Goal: Entertainment & Leisure: Browse casually

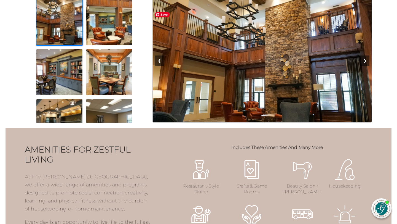
scroll to position [513, 0]
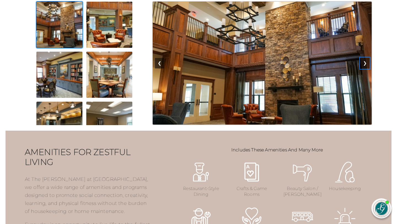
click at [365, 68] on button "❯" at bounding box center [365, 63] width 9 height 10
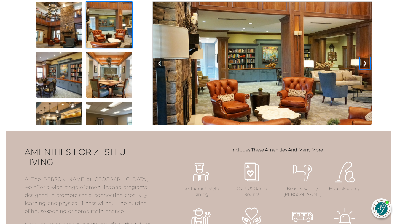
click at [366, 68] on button "❯" at bounding box center [365, 63] width 9 height 10
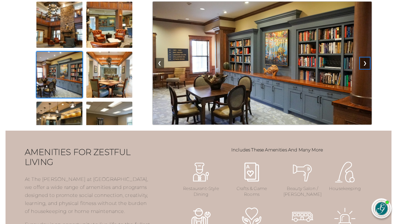
click at [366, 68] on button "❯" at bounding box center [365, 63] width 9 height 10
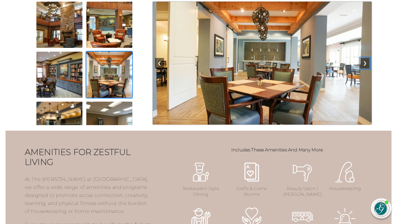
click at [366, 68] on button "❯" at bounding box center [365, 63] width 9 height 10
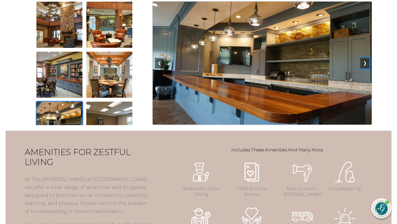
click at [366, 68] on button "❯" at bounding box center [365, 63] width 9 height 10
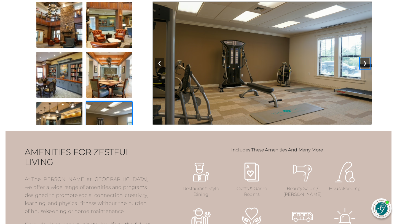
click at [366, 68] on button "❯" at bounding box center [365, 63] width 9 height 10
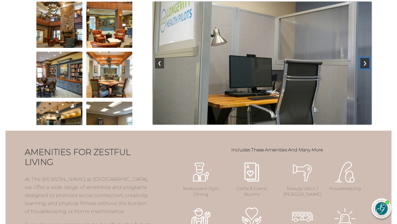
click at [366, 68] on button "❯" at bounding box center [365, 63] width 9 height 10
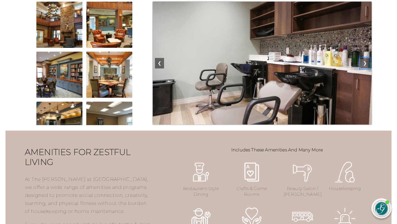
click at [366, 68] on button "❯" at bounding box center [365, 63] width 9 height 10
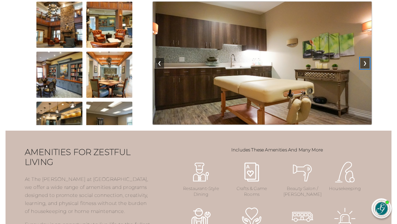
click at [366, 68] on button "❯" at bounding box center [365, 63] width 9 height 10
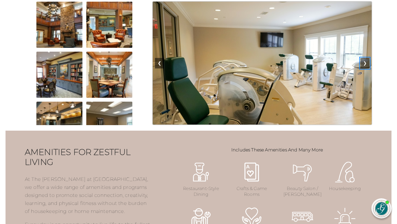
click at [366, 68] on button "❯" at bounding box center [365, 63] width 9 height 10
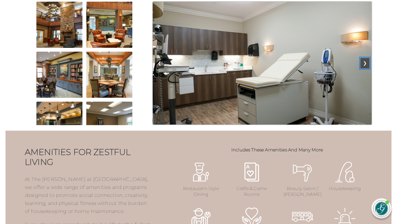
click at [366, 68] on button "❯" at bounding box center [365, 63] width 9 height 10
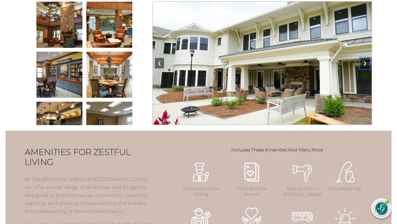
click at [366, 68] on button "❯" at bounding box center [365, 63] width 9 height 10
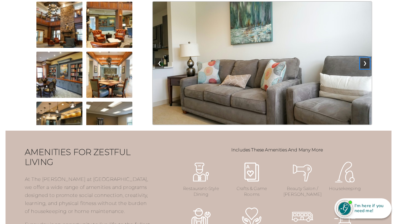
click at [366, 68] on button "❯" at bounding box center [365, 63] width 9 height 10
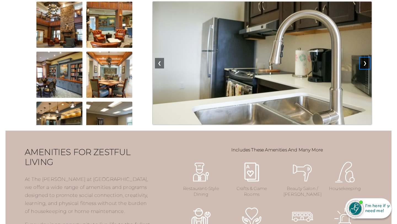
click at [366, 68] on button "❯" at bounding box center [365, 63] width 9 height 10
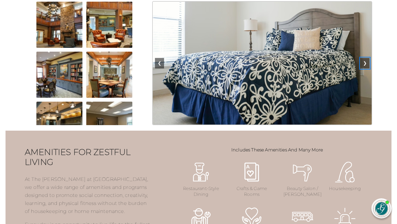
click at [366, 68] on button "❯" at bounding box center [365, 63] width 9 height 10
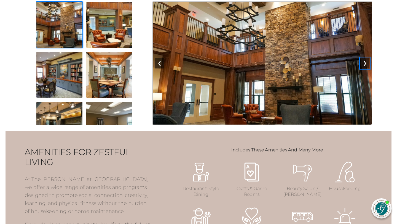
click at [366, 68] on button "❯" at bounding box center [365, 63] width 9 height 10
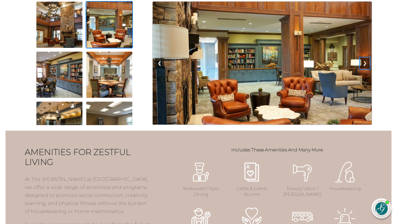
click at [366, 68] on button "❯" at bounding box center [365, 63] width 9 height 10
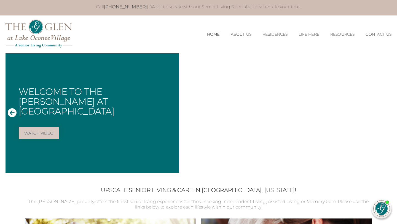
scroll to position [0, 0]
